Goal: Check status: Check status

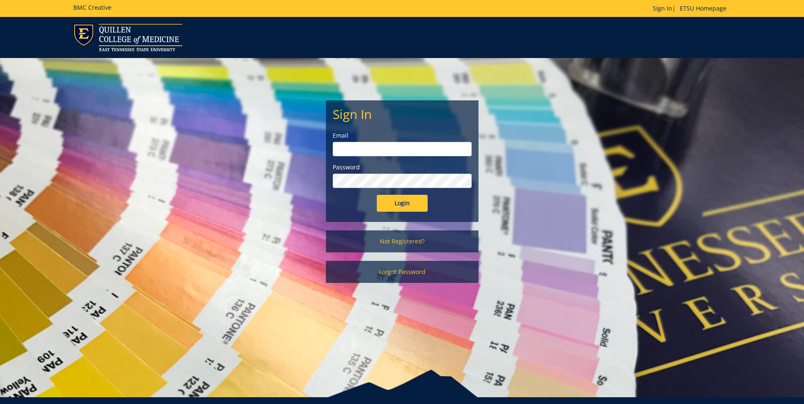
type input "[EMAIL_ADDRESS][DOMAIN_NAME]"
click at [394, 206] on input "Login" at bounding box center [402, 203] width 51 height 17
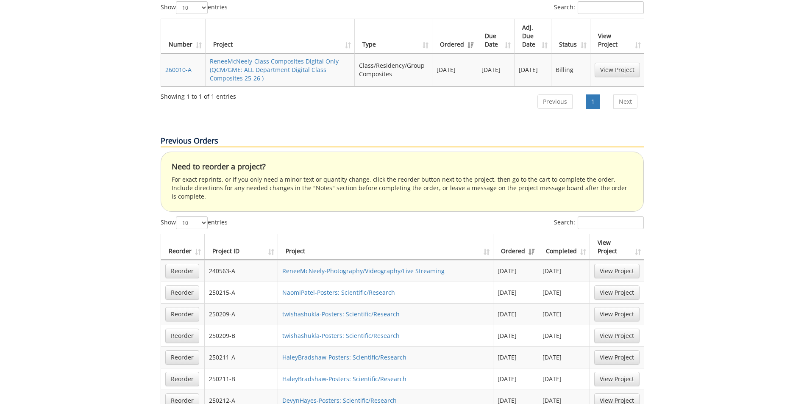
scroll to position [85, 0]
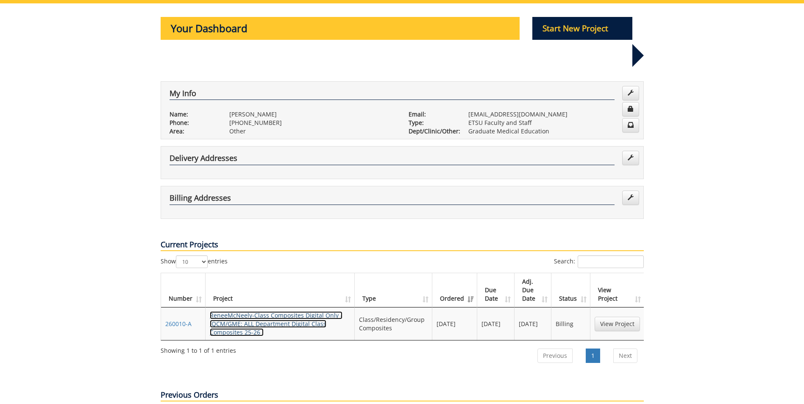
click at [269, 311] on link "ReneeMcNeely-Class Composites Digital Only - (QCM/GME: ALL Department Digital C…" at bounding box center [276, 323] width 133 height 25
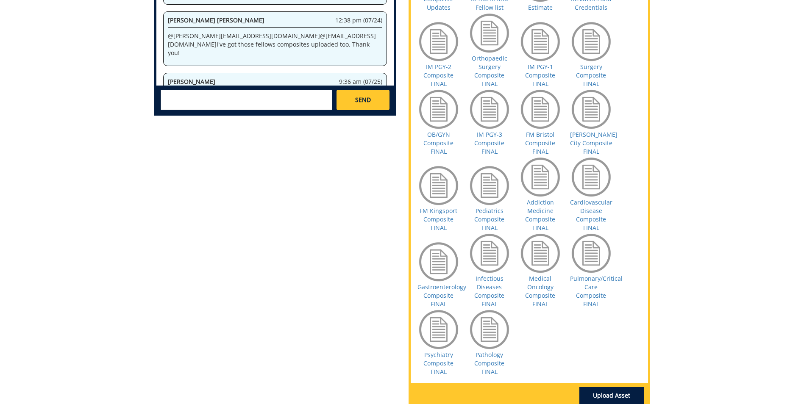
scroll to position [339, 0]
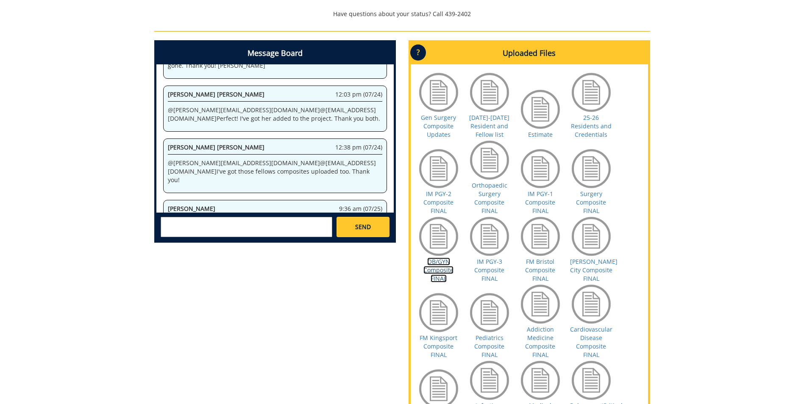
click at [439, 275] on link "OB/GYN Composite FINAL" at bounding box center [438, 270] width 30 height 25
